Goal: Contribute content: Contribute content

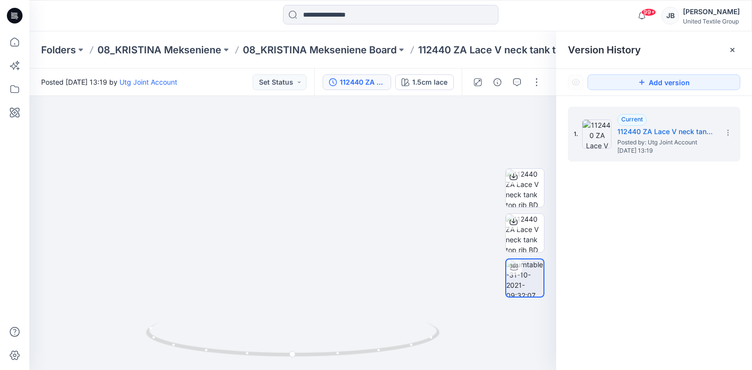
click at [17, 14] on icon at bounding box center [15, 14] width 4 height 0
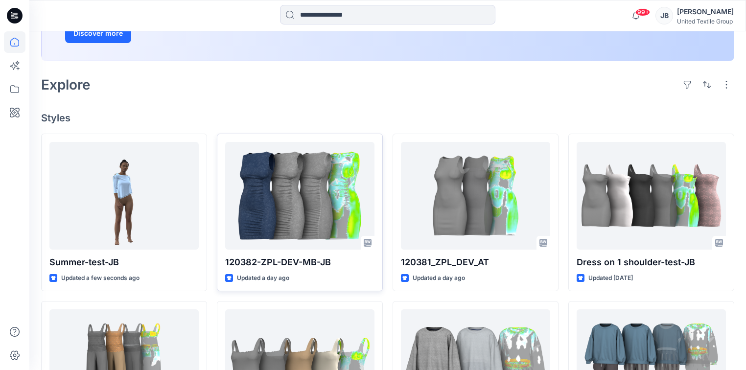
scroll to position [196, 0]
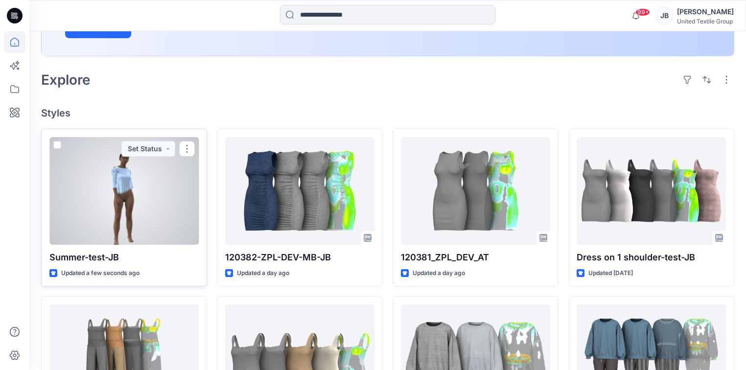
click at [153, 218] on div at bounding box center [123, 191] width 149 height 108
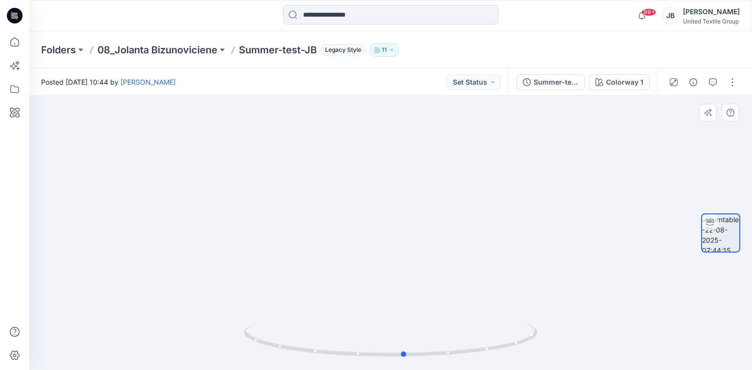
drag, startPoint x: 390, startPoint y: 357, endPoint x: 110, endPoint y: 345, distance: 280.4
click at [110, 345] on div at bounding box center [390, 233] width 723 height 274
click at [378, 359] on icon at bounding box center [392, 341] width 296 height 37
click at [730, 84] on button "button" at bounding box center [733, 82] width 16 height 16
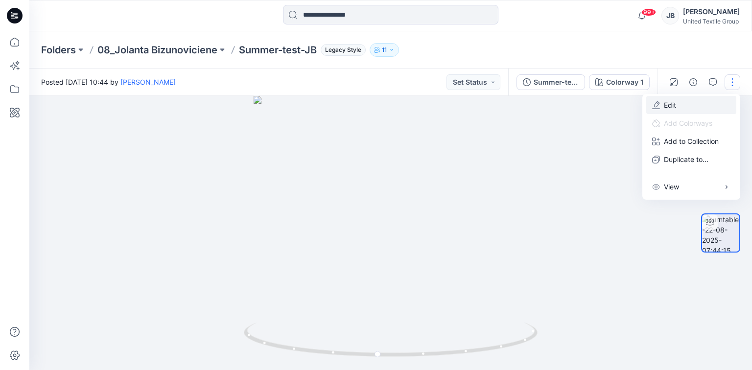
click at [688, 100] on button "Edit" at bounding box center [691, 105] width 90 height 18
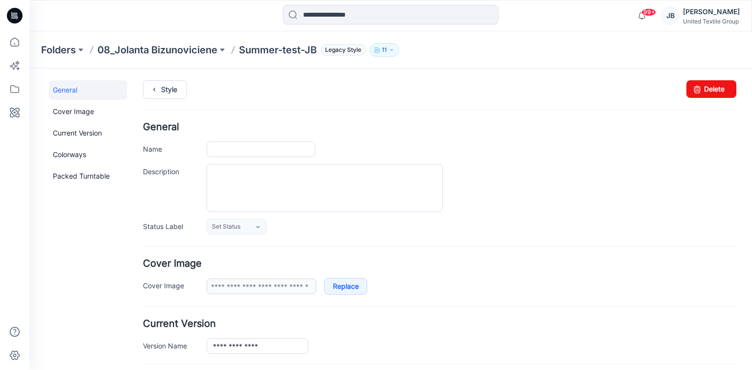
type input "**********"
drag, startPoint x: 705, startPoint y: 84, endPoint x: 433, endPoint y: 109, distance: 273.0
click at [705, 84] on link "Delete" at bounding box center [712, 89] width 50 height 18
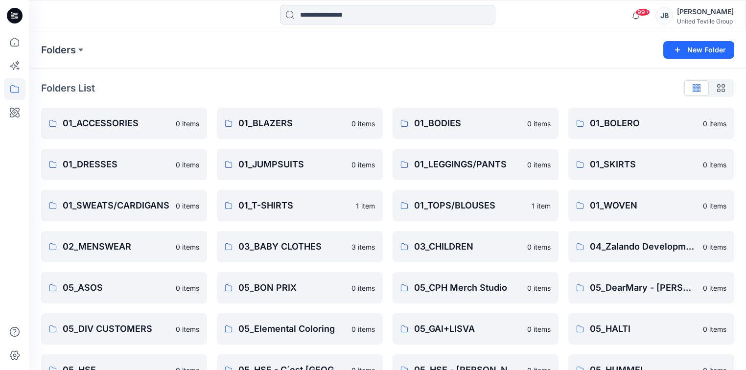
click at [11, 14] on icon at bounding box center [12, 14] width 2 height 0
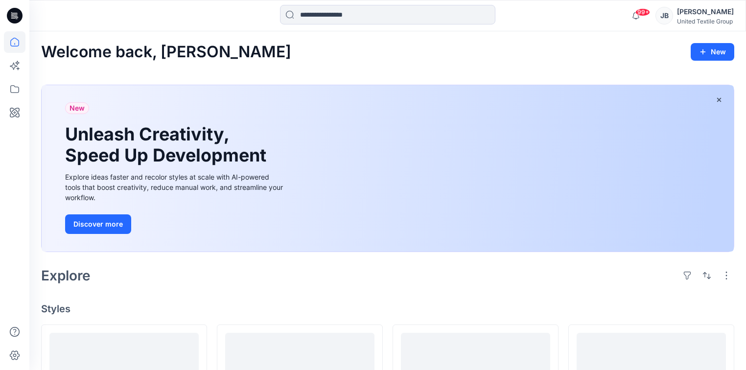
click at [11, 12] on icon at bounding box center [15, 16] width 16 height 16
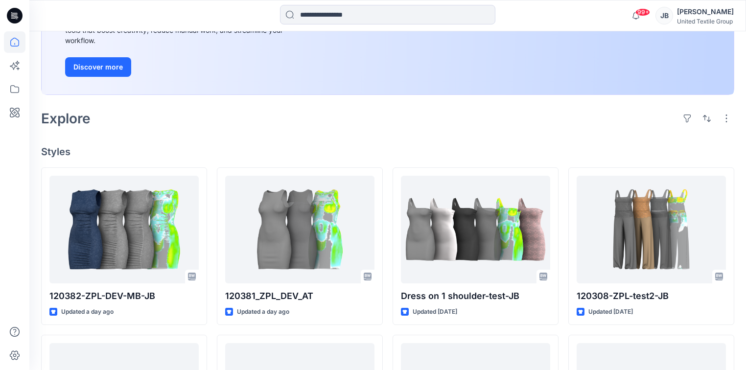
scroll to position [39, 0]
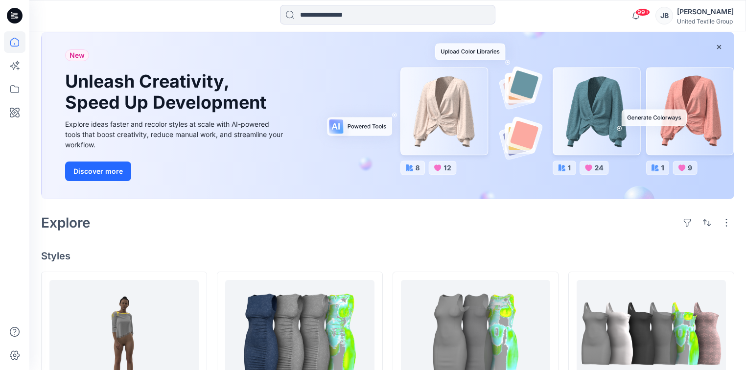
scroll to position [157, 0]
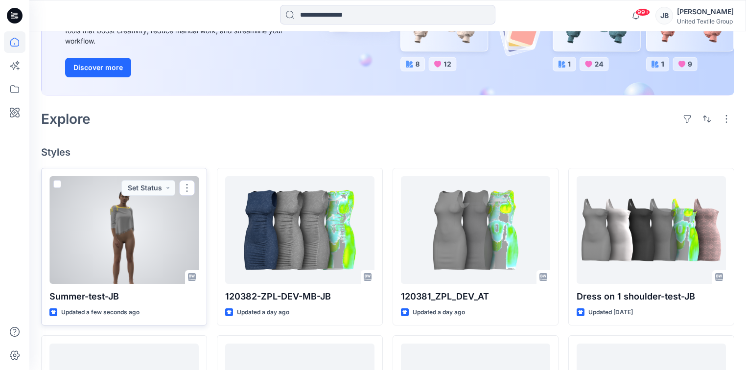
click at [160, 225] on div at bounding box center [123, 230] width 149 height 108
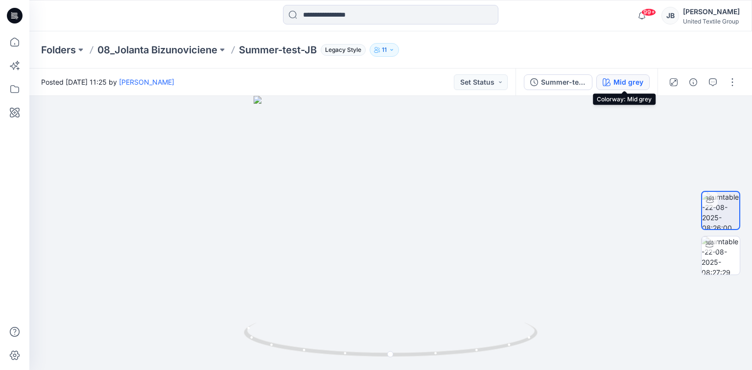
click at [614, 82] on button "Mid grey" at bounding box center [623, 82] width 53 height 16
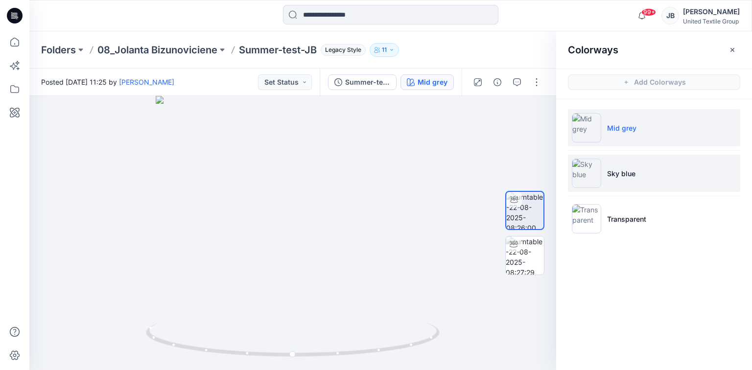
click at [588, 171] on img at bounding box center [586, 173] width 29 height 29
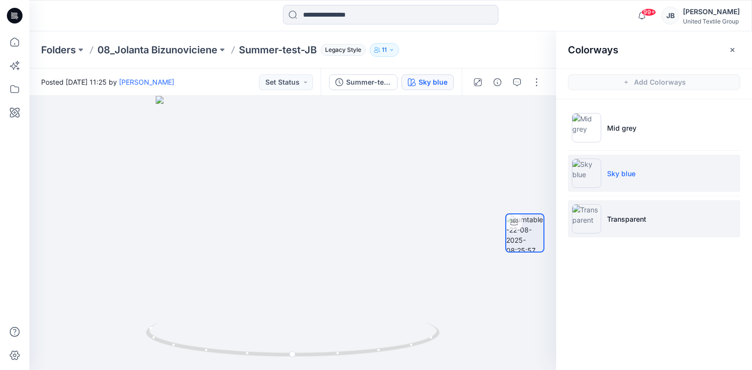
click at [581, 216] on img at bounding box center [586, 218] width 29 height 29
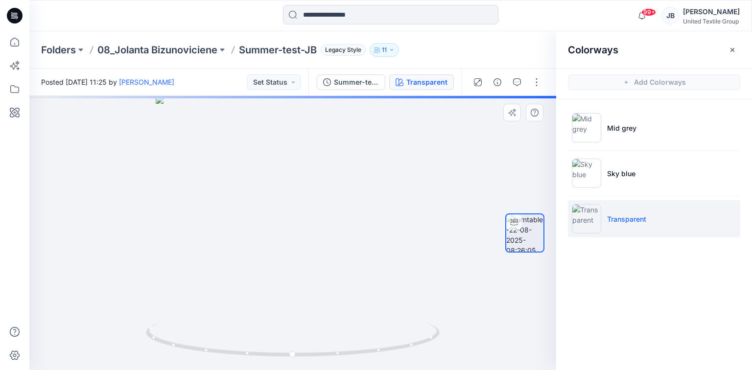
click at [450, 163] on div at bounding box center [292, 233] width 527 height 274
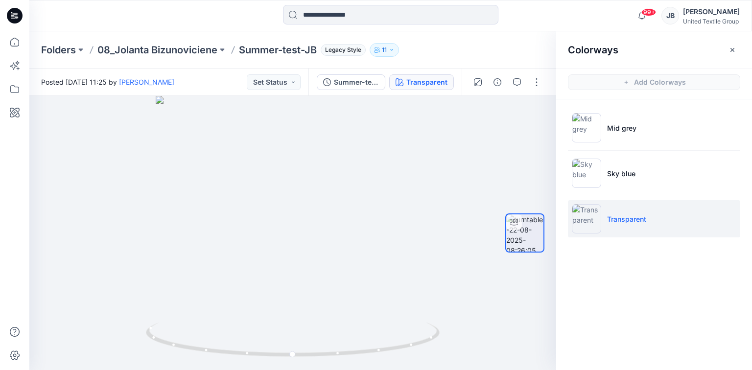
click at [13, 14] on icon at bounding box center [15, 16] width 16 height 16
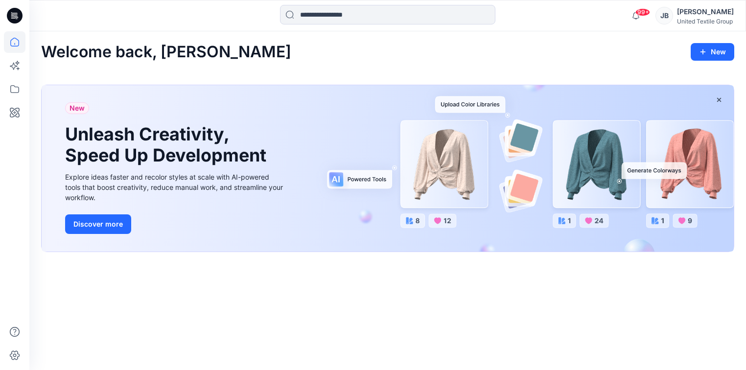
scroll to position [150, 0]
